Goal: Check status

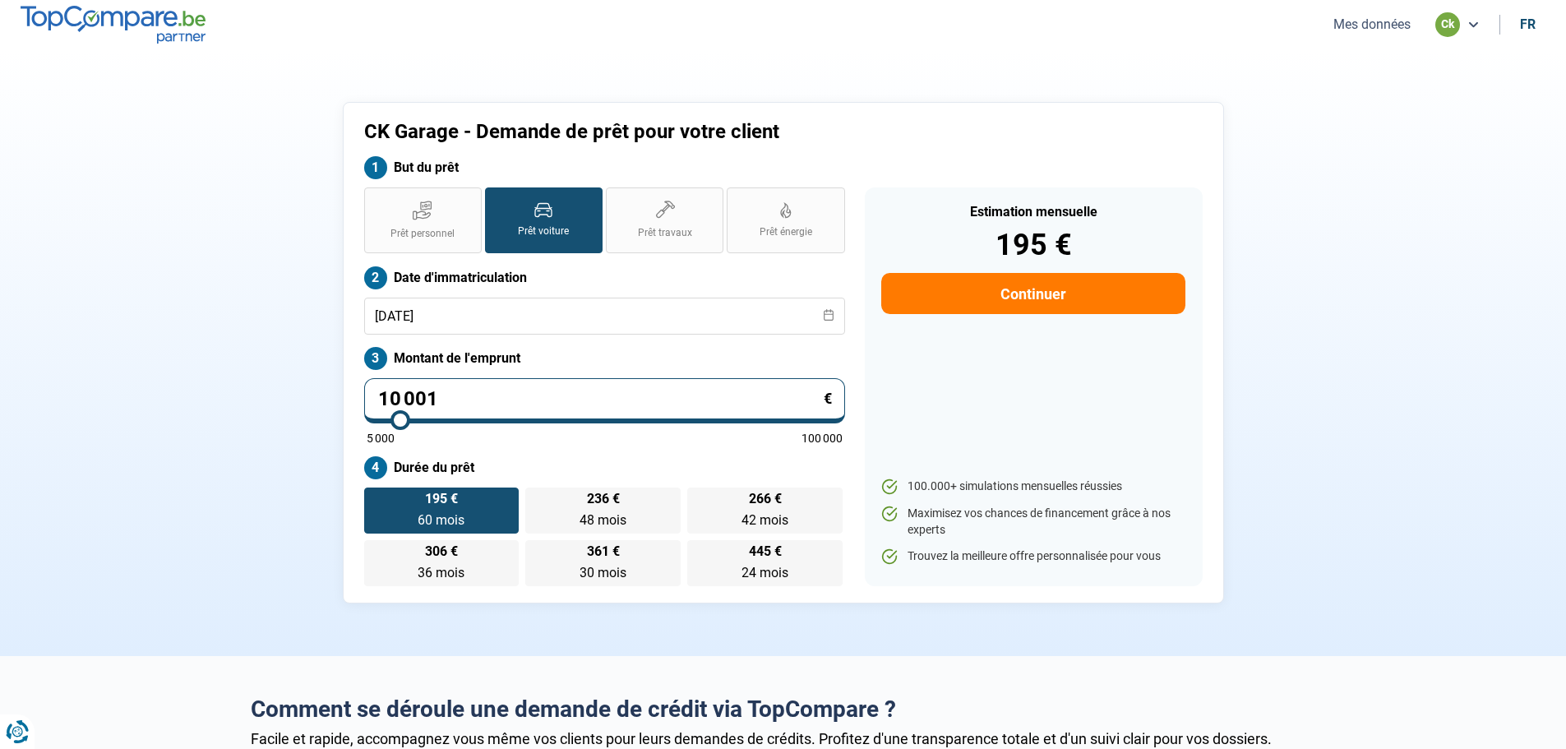
click at [1367, 23] on button "Mes données" at bounding box center [1372, 24] width 87 height 17
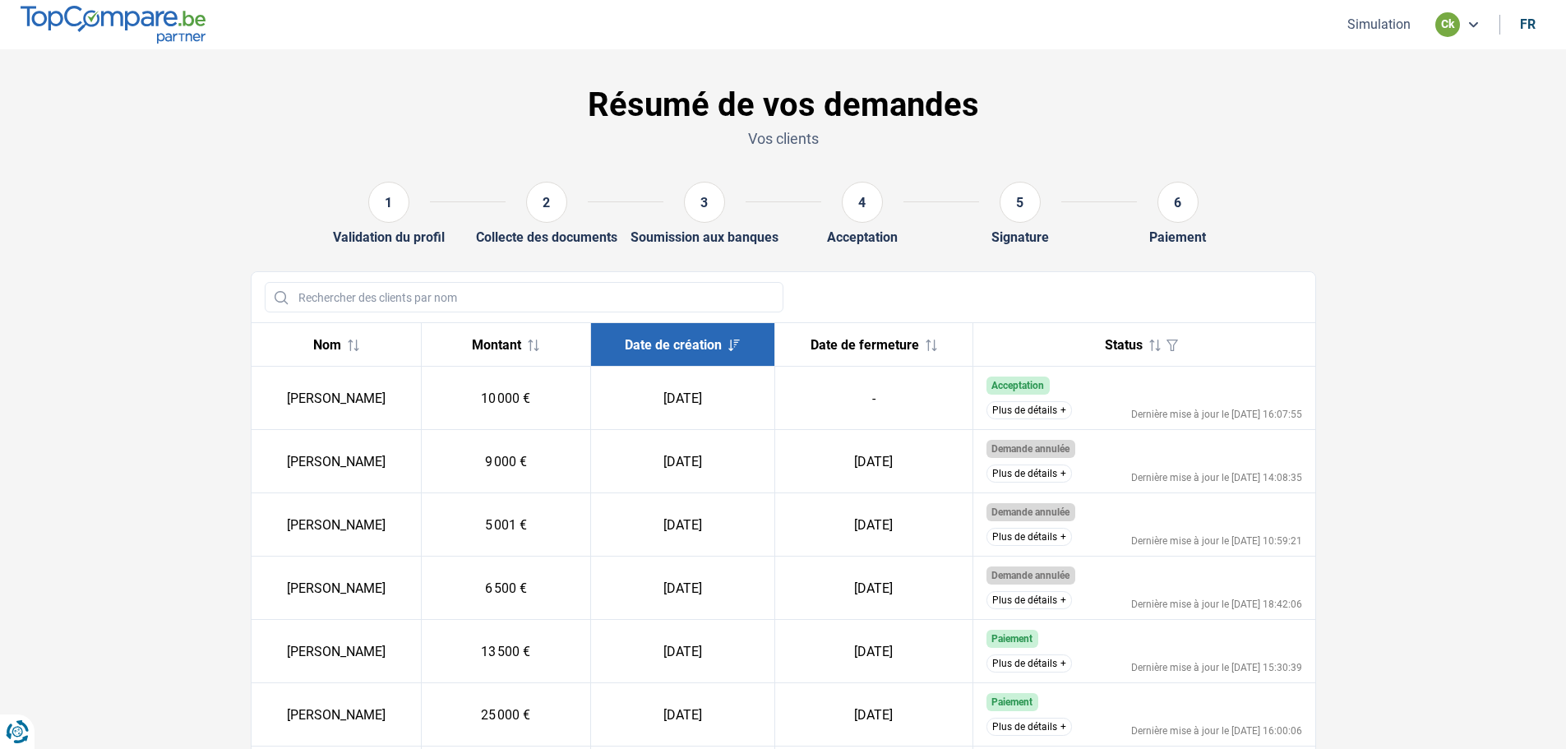
click at [1154, 389] on div "Acceptation" at bounding box center [1145, 386] width 316 height 18
click at [1029, 412] on button "Plus de détails" at bounding box center [1030, 410] width 86 height 18
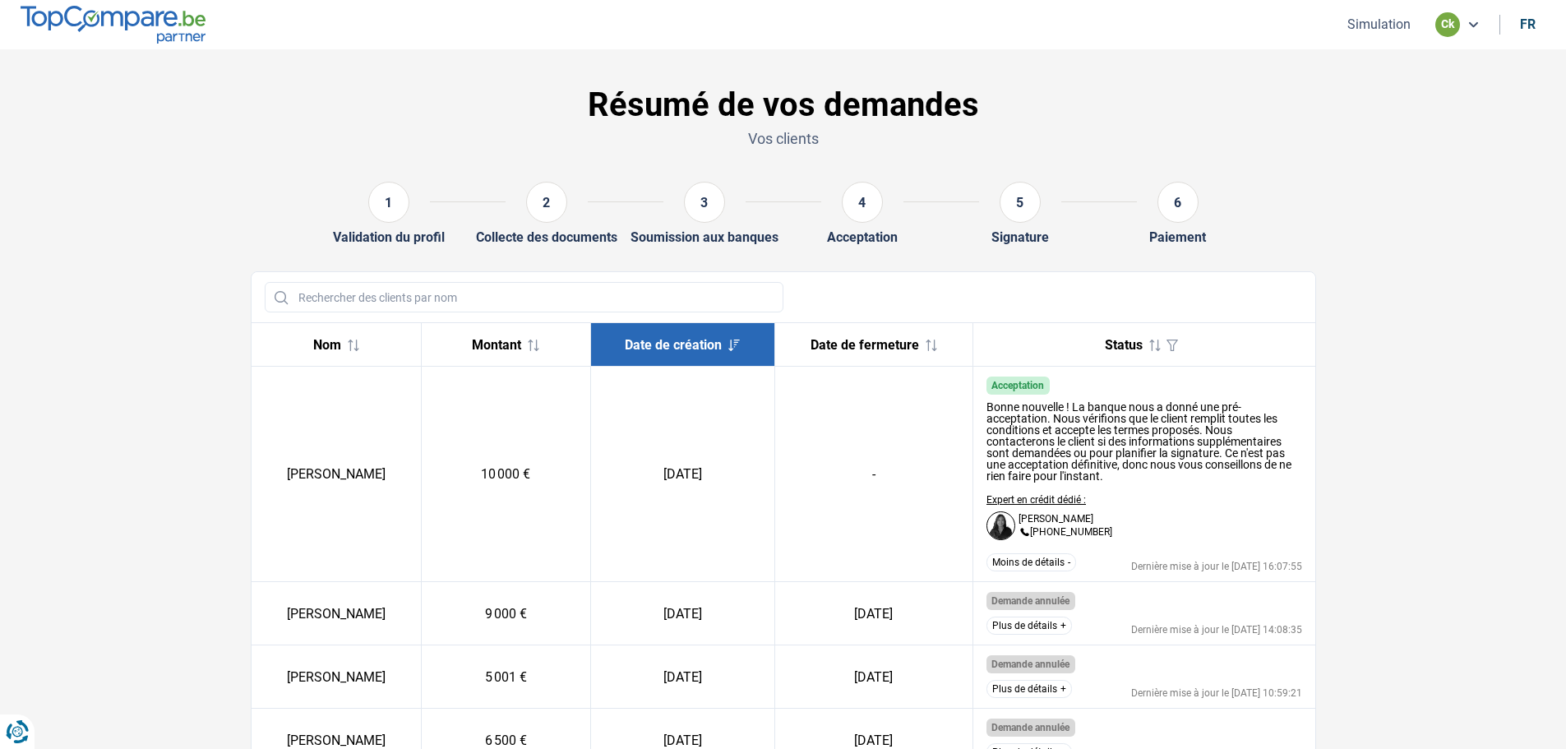
click at [1176, 516] on div "Bonne nouvelle ! La banque nous a donné une pré-acceptation. Nous vérifions que…" at bounding box center [1145, 471] width 316 height 152
click at [1458, 597] on section "Résumé de vos demandes Vos clients 1 Validation du profil 2 Collecte des docume…" at bounding box center [783, 709] width 1566 height 1320
click at [1458, 596] on section "Résumé de vos demandes Vos clients 1 Validation du profil 2 Collecte des docume…" at bounding box center [783, 709] width 1566 height 1320
click at [1421, 525] on section "Résumé de vos demandes Vos clients 1 Validation du profil 2 Collecte des docume…" at bounding box center [783, 709] width 1566 height 1320
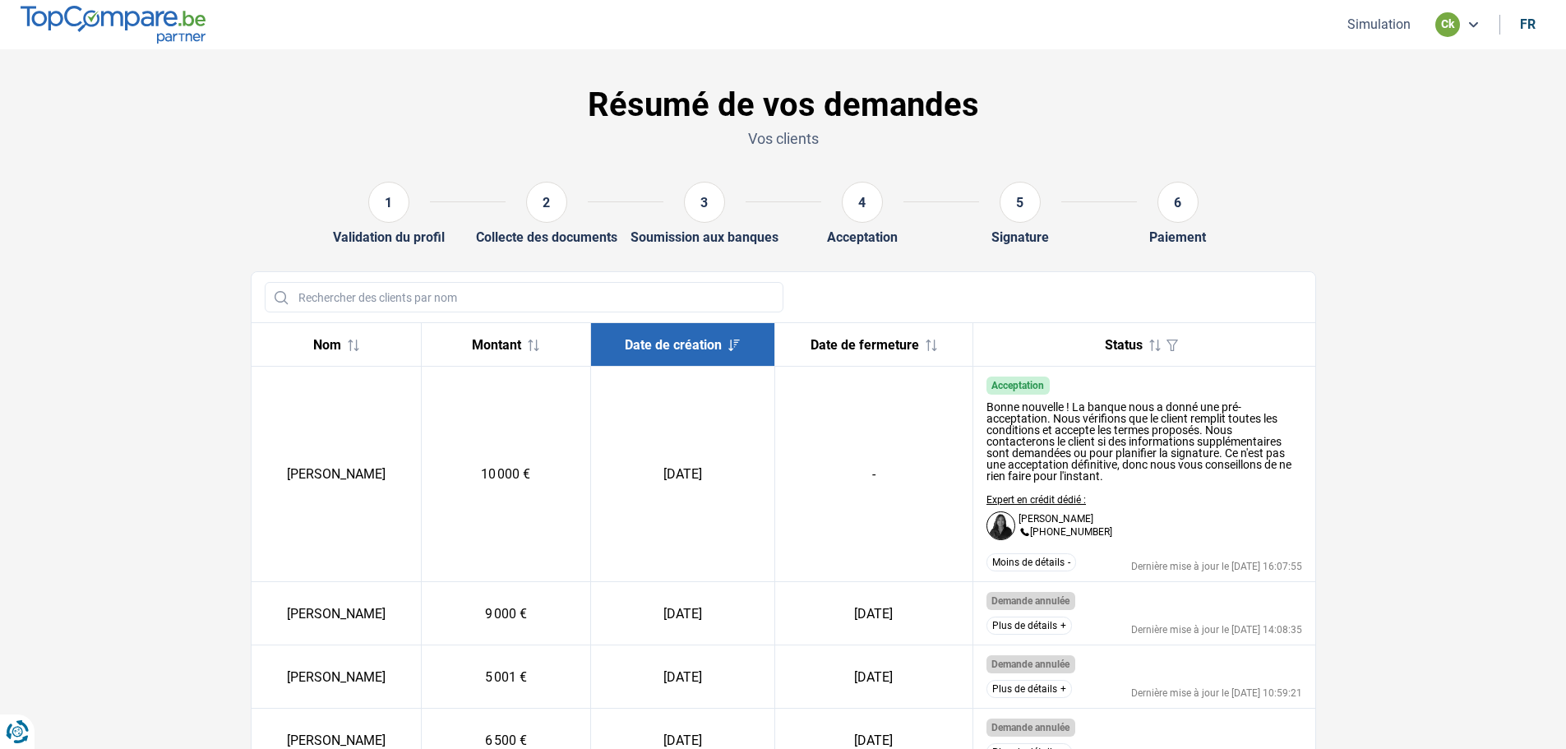
click at [1460, 253] on section "Résumé de vos demandes Vos clients 1 Validation du profil 2 Collecte des docume…" at bounding box center [783, 709] width 1566 height 1320
click at [178, 148] on section "Résumé de vos demandes Vos clients 1 Validation du profil 2 Collecte des docume…" at bounding box center [783, 709] width 1566 height 1320
click at [1416, 163] on section "Résumé de vos demandes Vos clients 1 Validation du profil 2 Collecte des docume…" at bounding box center [783, 709] width 1566 height 1320
click at [1350, 157] on section "Résumé de vos demandes Vos clients 1 Validation du profil 2 Collecte des docume…" at bounding box center [783, 709] width 1566 height 1320
click at [1426, 328] on section "Résumé de vos demandes Vos clients 1 Validation du profil 2 Collecte des docume…" at bounding box center [783, 709] width 1566 height 1320
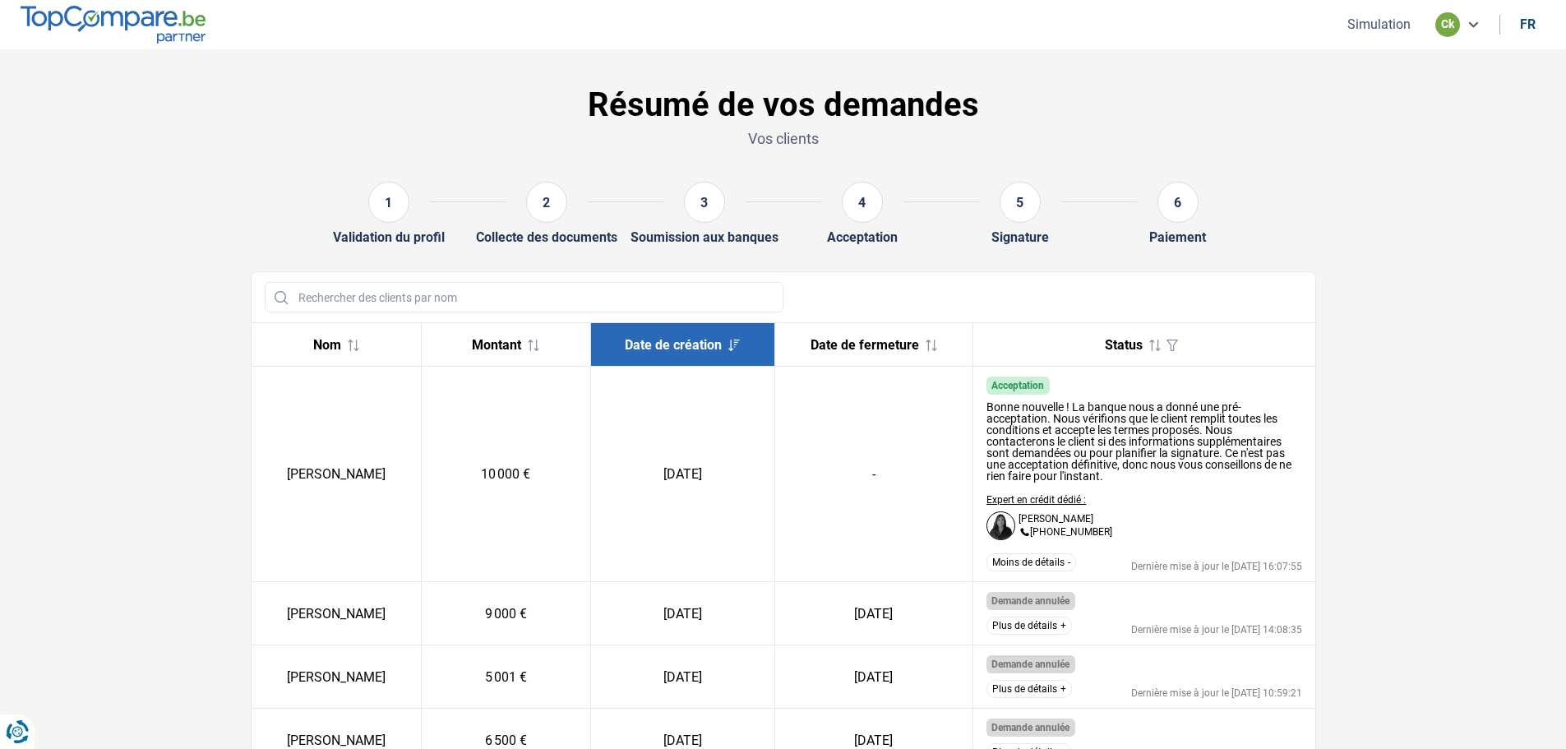
click at [1426, 328] on section "Résumé de vos demandes Vos clients 1 Validation du profil 2 Collecte des docume…" at bounding box center [783, 709] width 1566 height 1320
